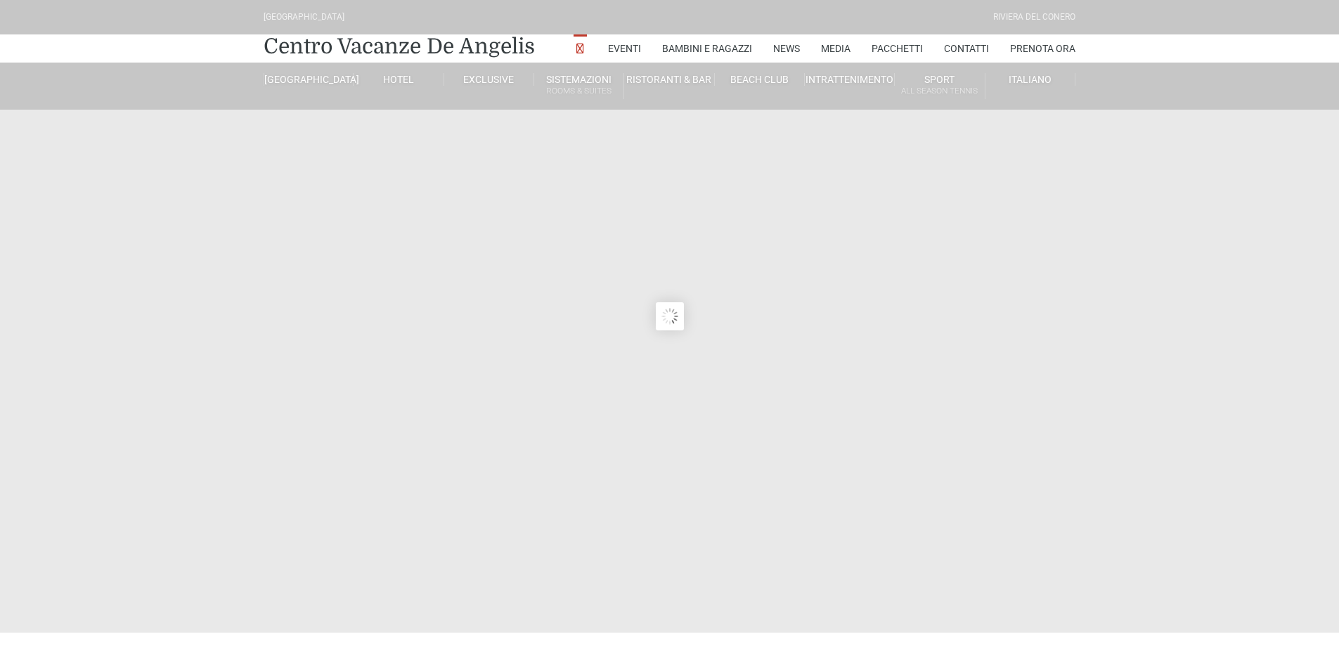
type input "[DATE]"
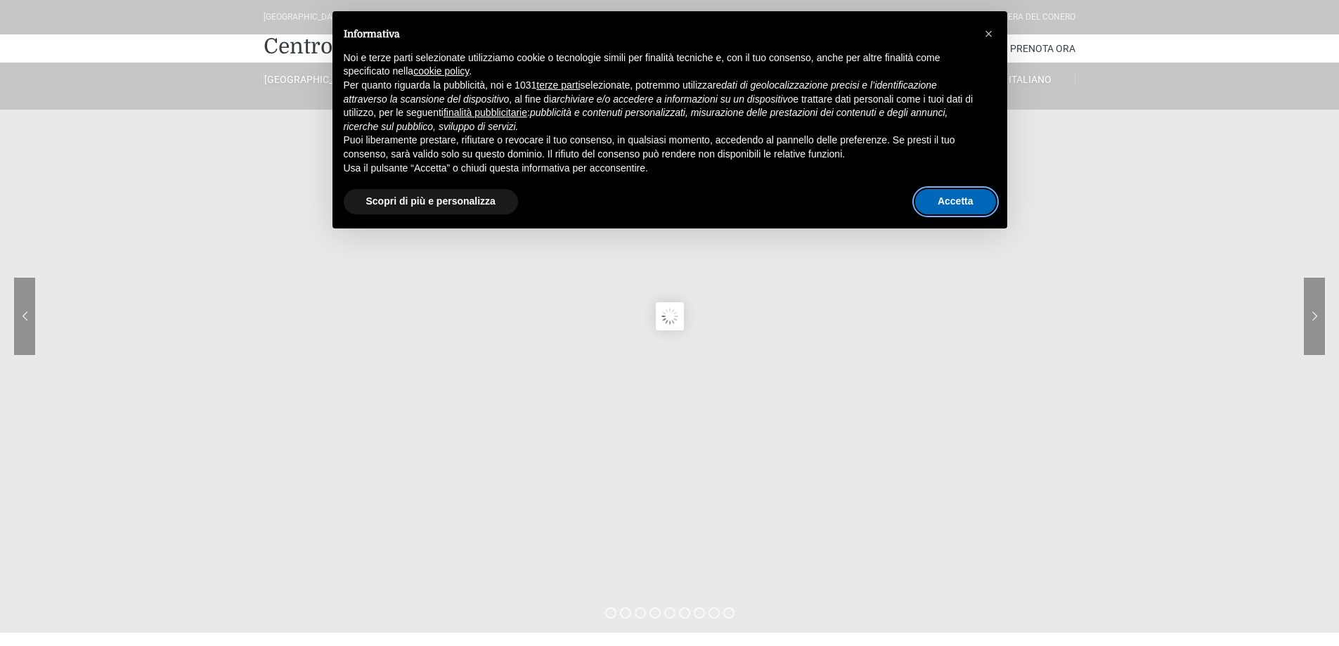
click at [952, 209] on button "Accetta" at bounding box center [955, 201] width 81 height 25
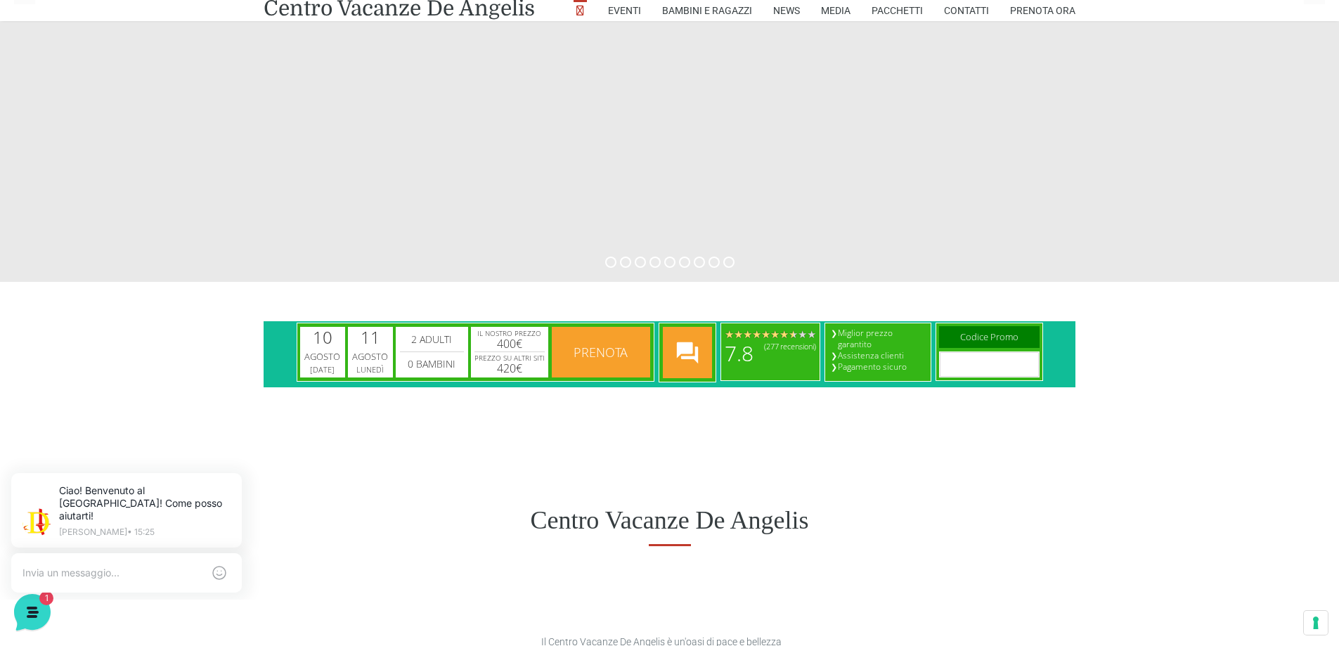
scroll to position [351, 0]
click at [330, 348] on div "[DATE] [DATE]" at bounding box center [322, 351] width 45 height 50
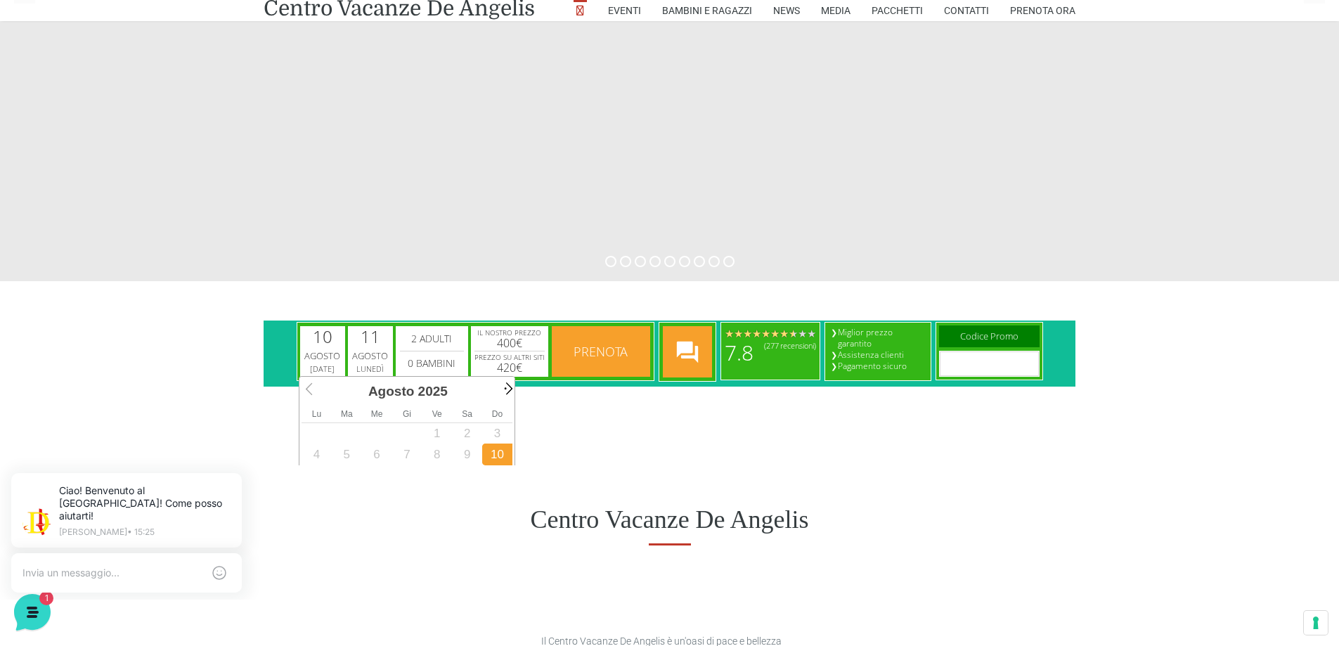
scroll to position [0, 0]
click at [507, 385] on span "Next" at bounding box center [507, 388] width 16 height 16
click at [306, 385] on span "Prev" at bounding box center [311, 388] width 16 height 16
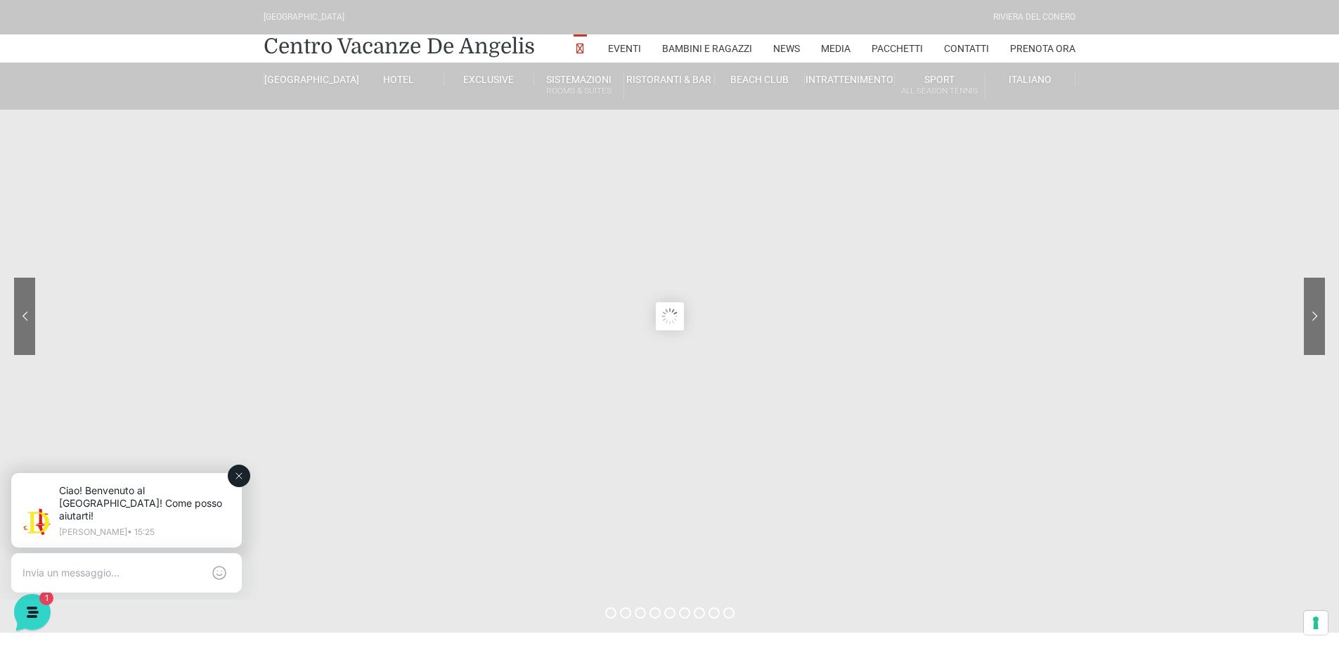
scroll to position [211, 0]
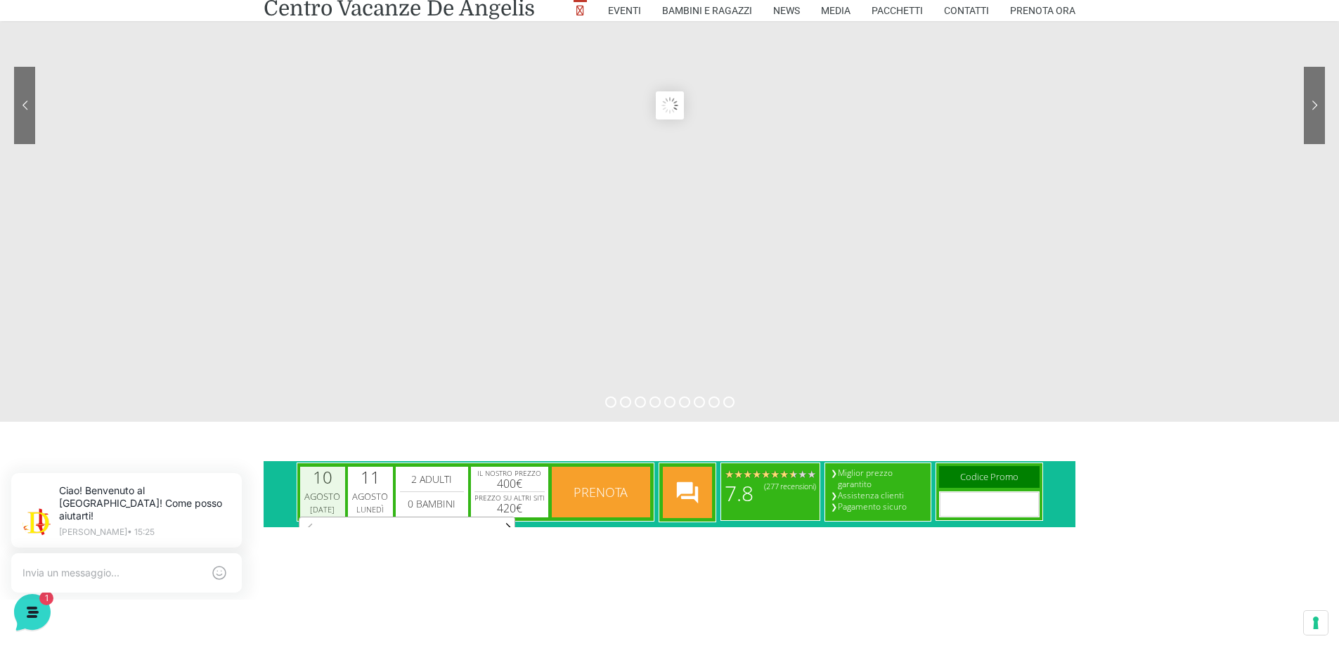
click at [322, 483] on div "10" at bounding box center [323, 477] width 20 height 17
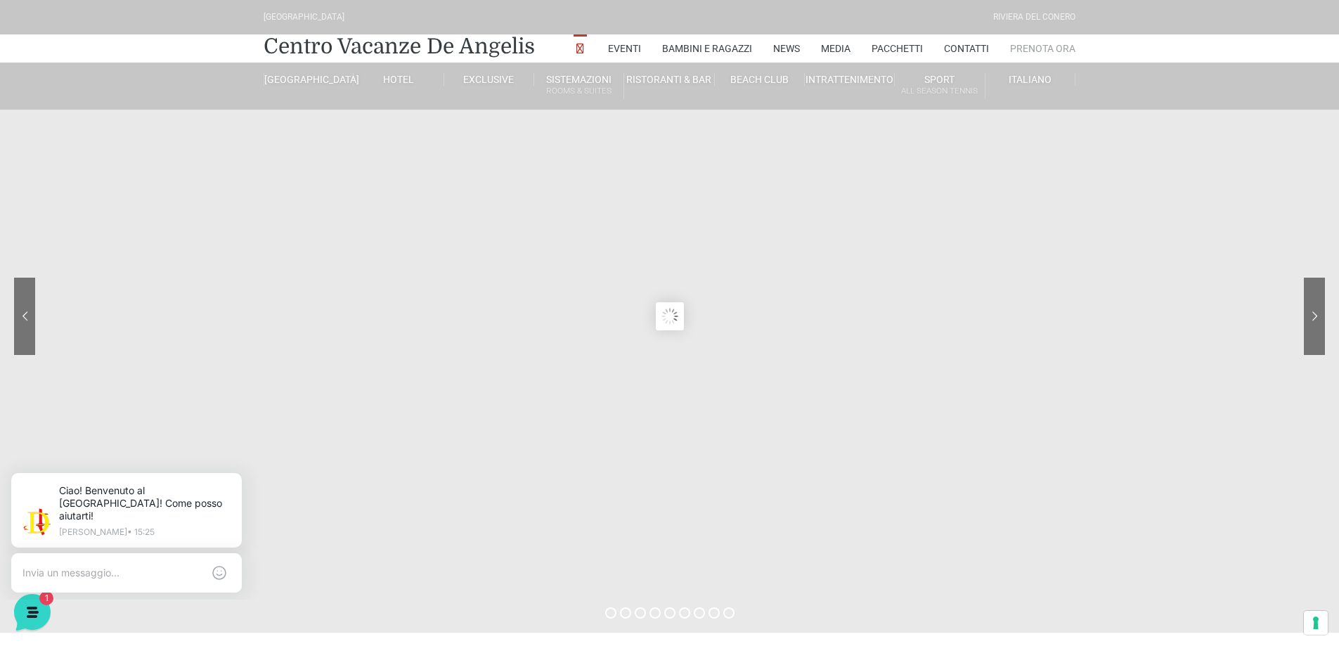
scroll to position [0, 0]
click at [1038, 43] on link "Prenota Ora" at bounding box center [1042, 48] width 65 height 28
